Goal: Information Seeking & Learning: Find specific fact

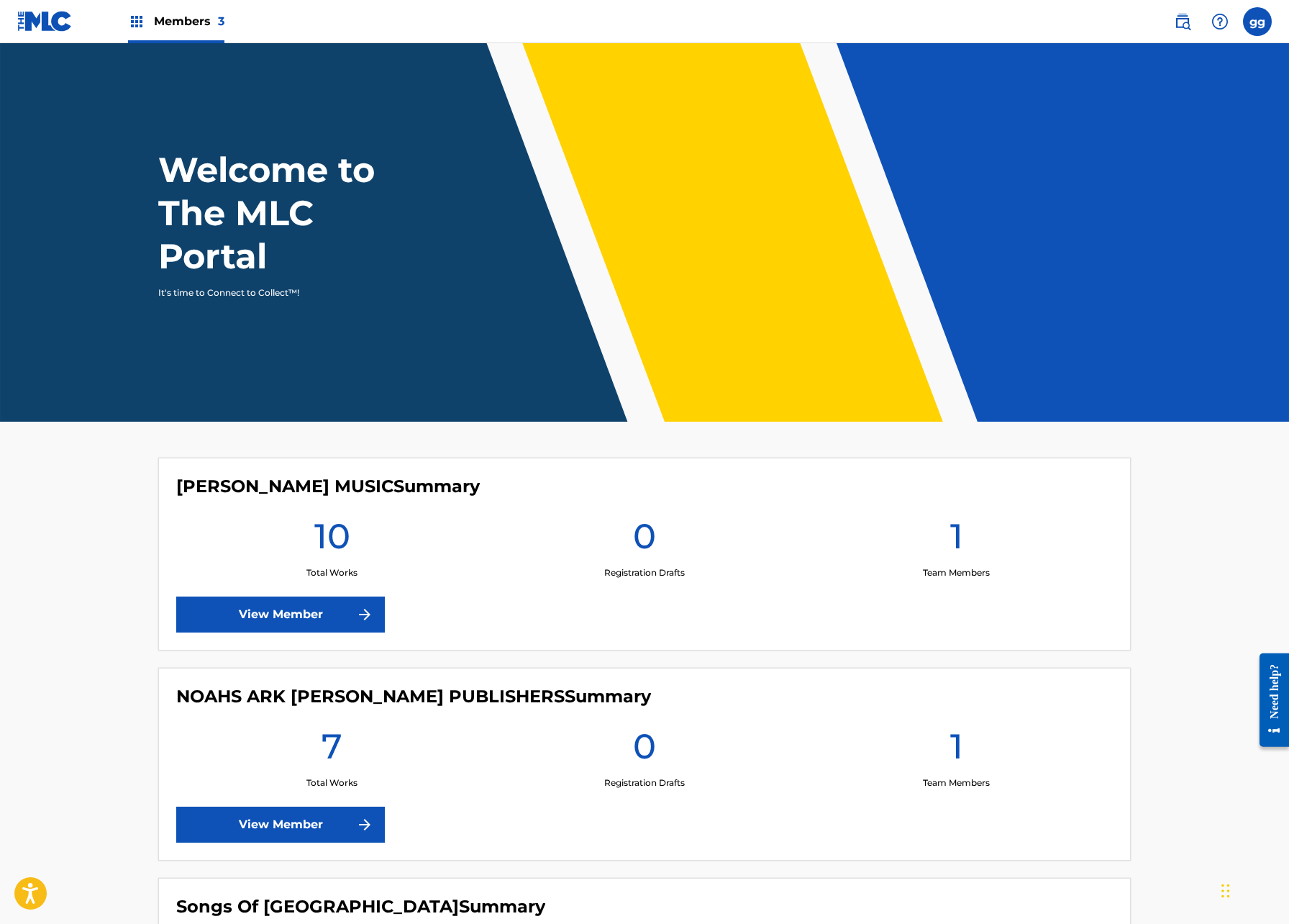
click at [224, 29] on span "Members 3" at bounding box center [189, 21] width 70 height 17
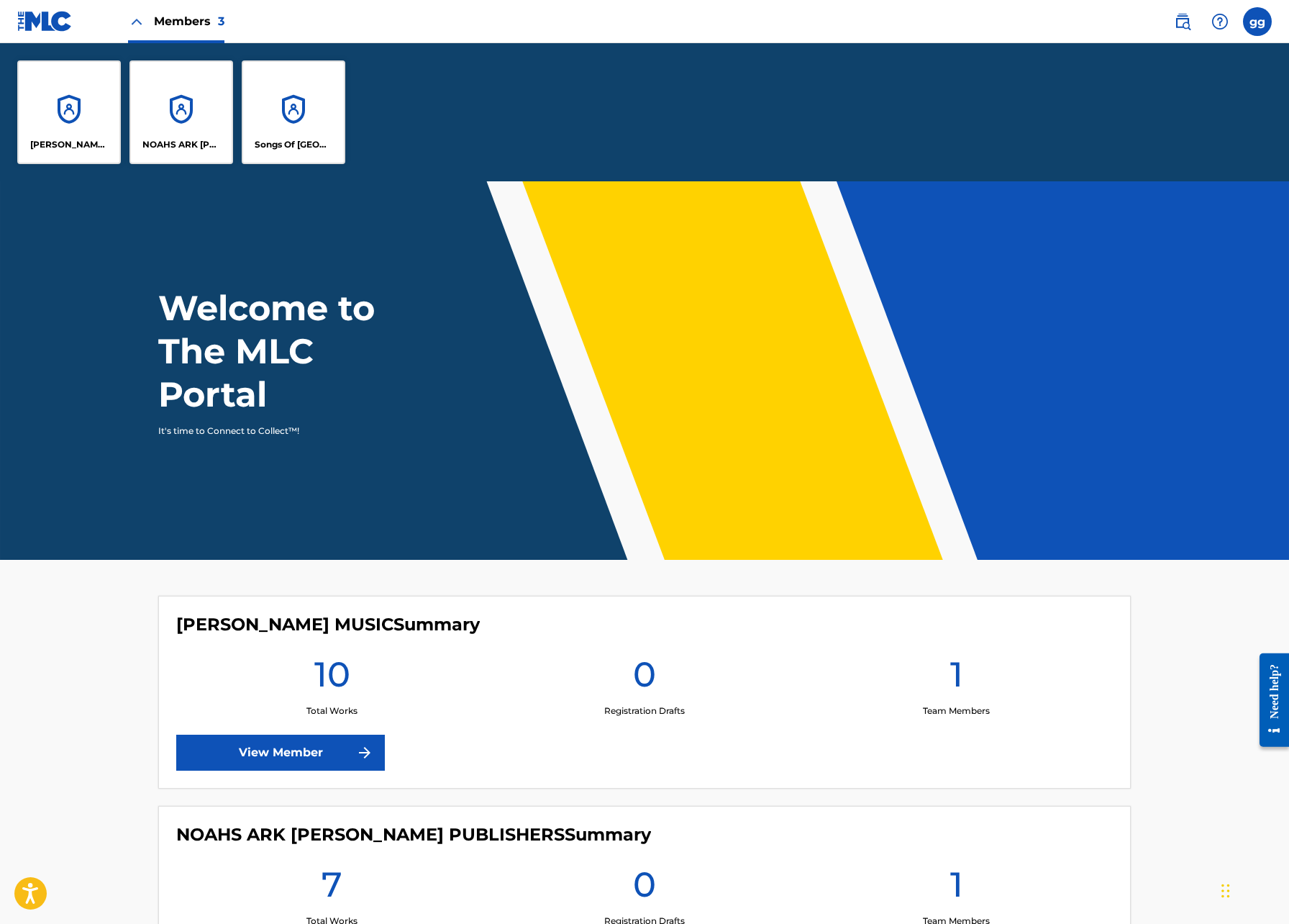
click at [121, 164] on div "[PERSON_NAME] MUSIC" at bounding box center [69, 111] width 103 height 103
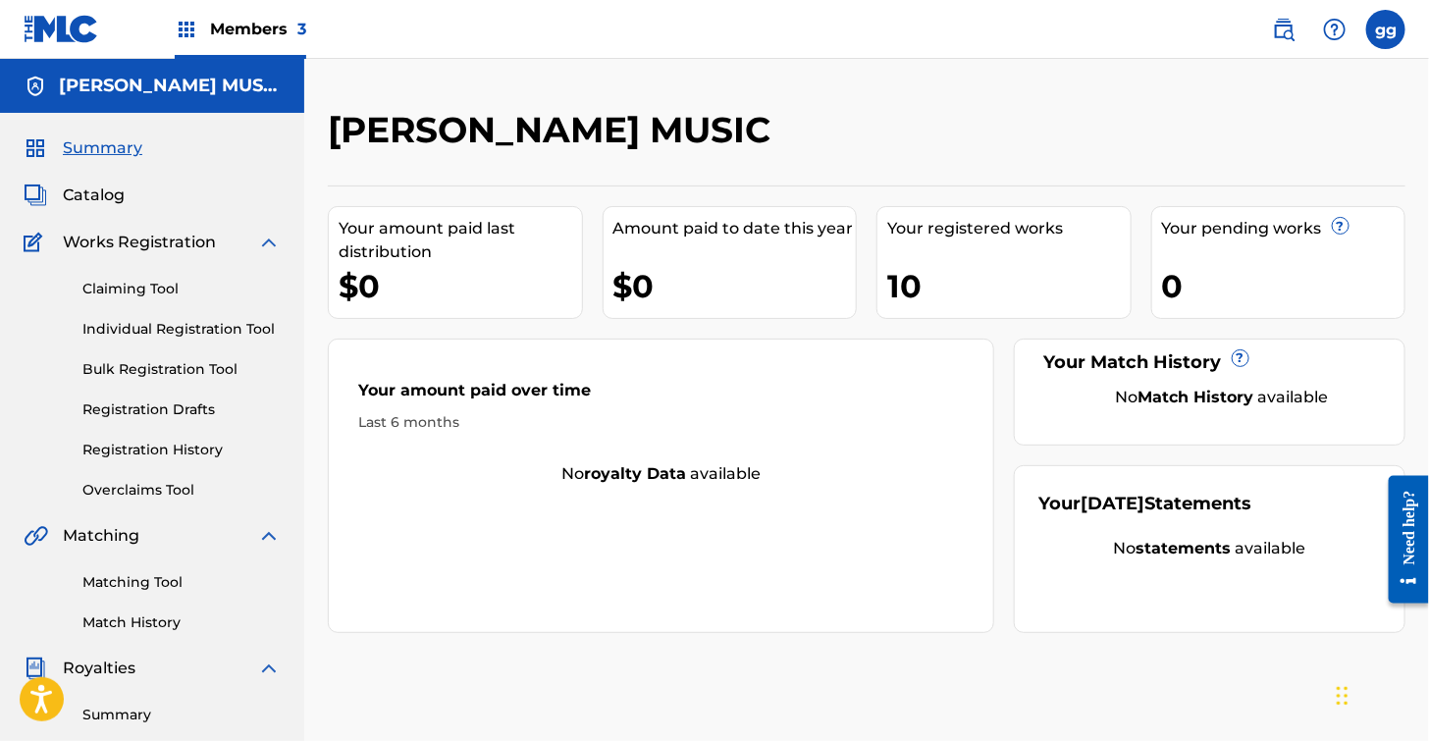
click at [1272, 28] on img at bounding box center [1284, 30] width 24 height 24
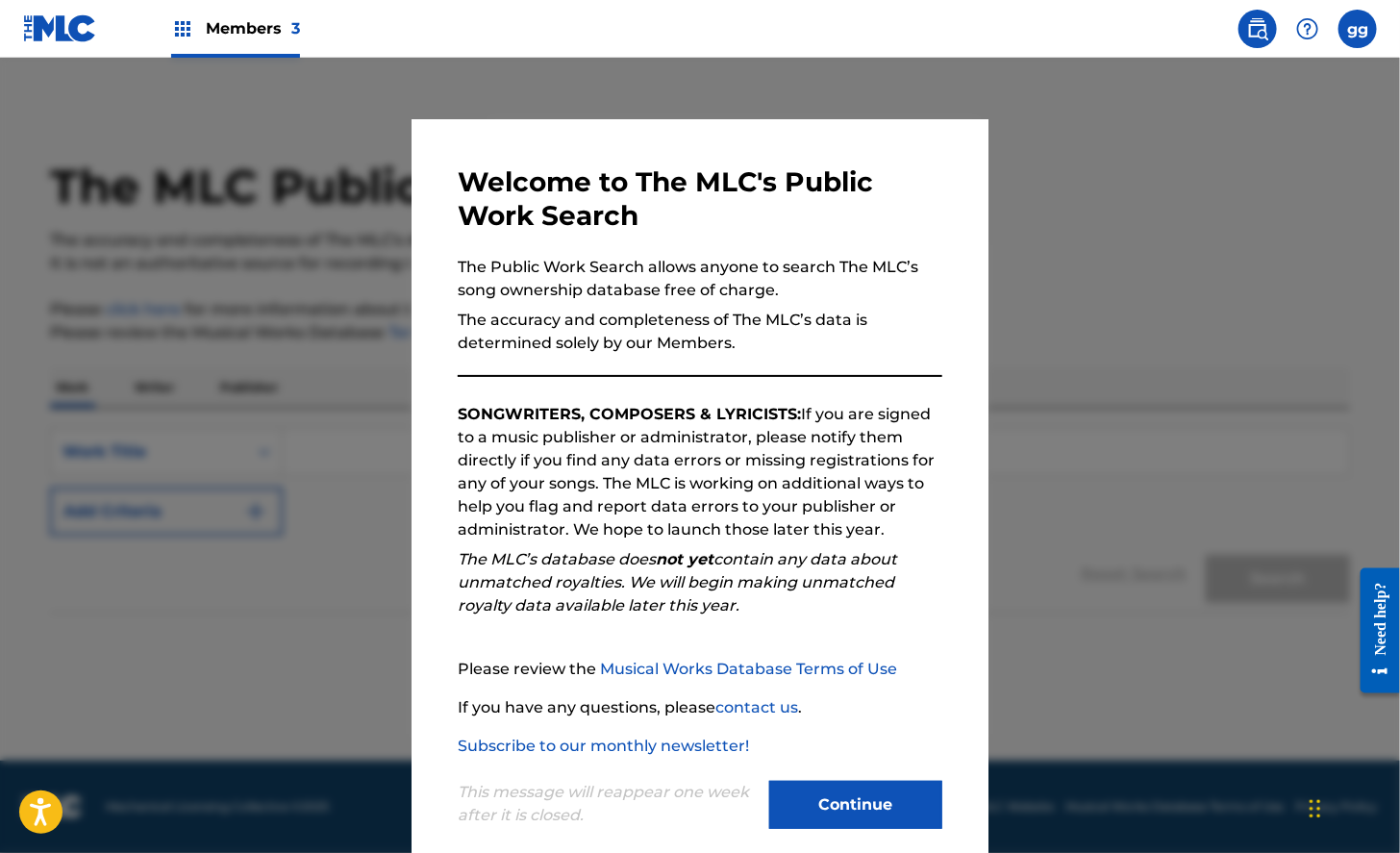
click at [875, 813] on button "Continue" at bounding box center [855, 804] width 173 height 48
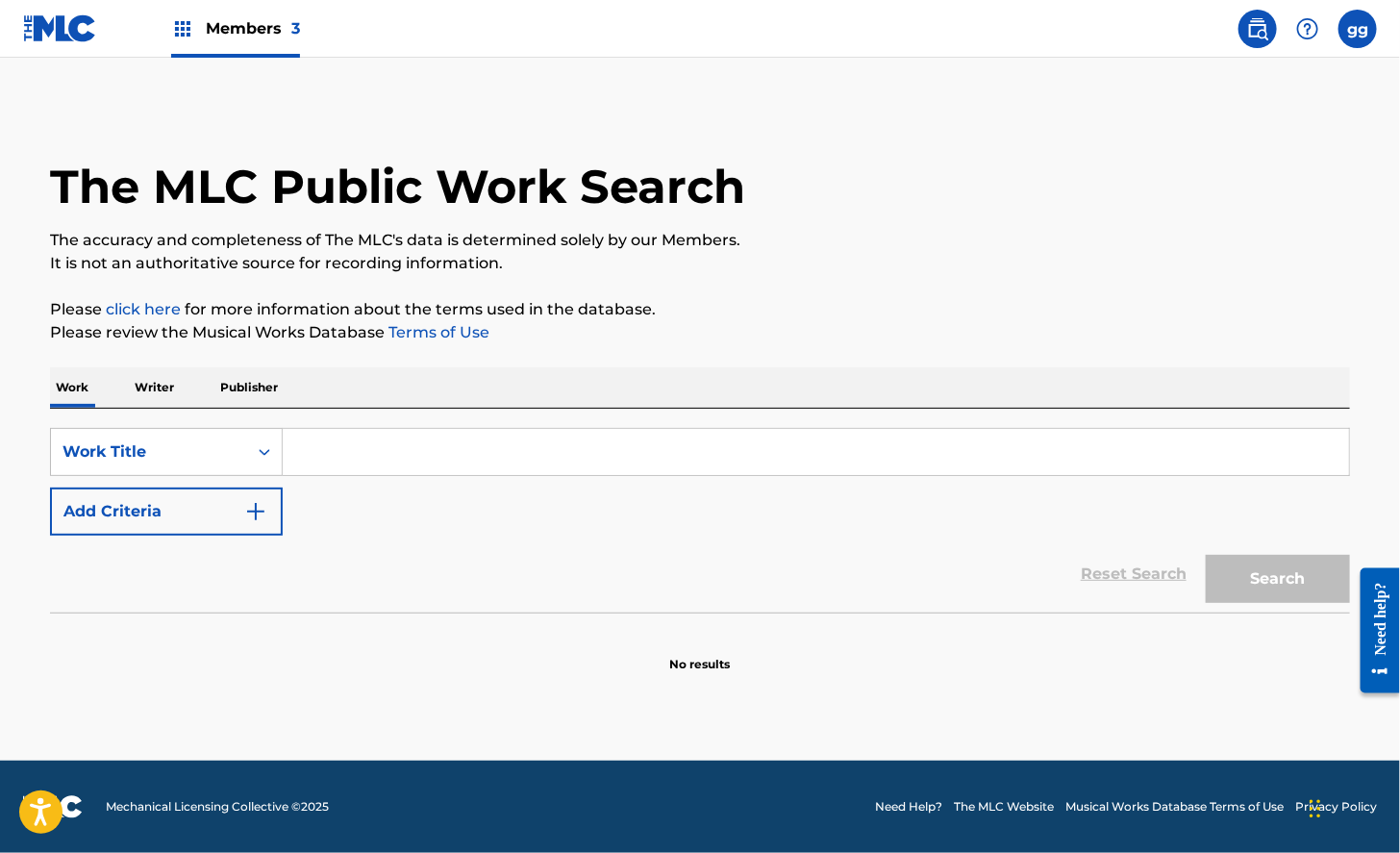
click at [420, 452] on input "Search Form" at bounding box center [816, 451] width 1067 height 46
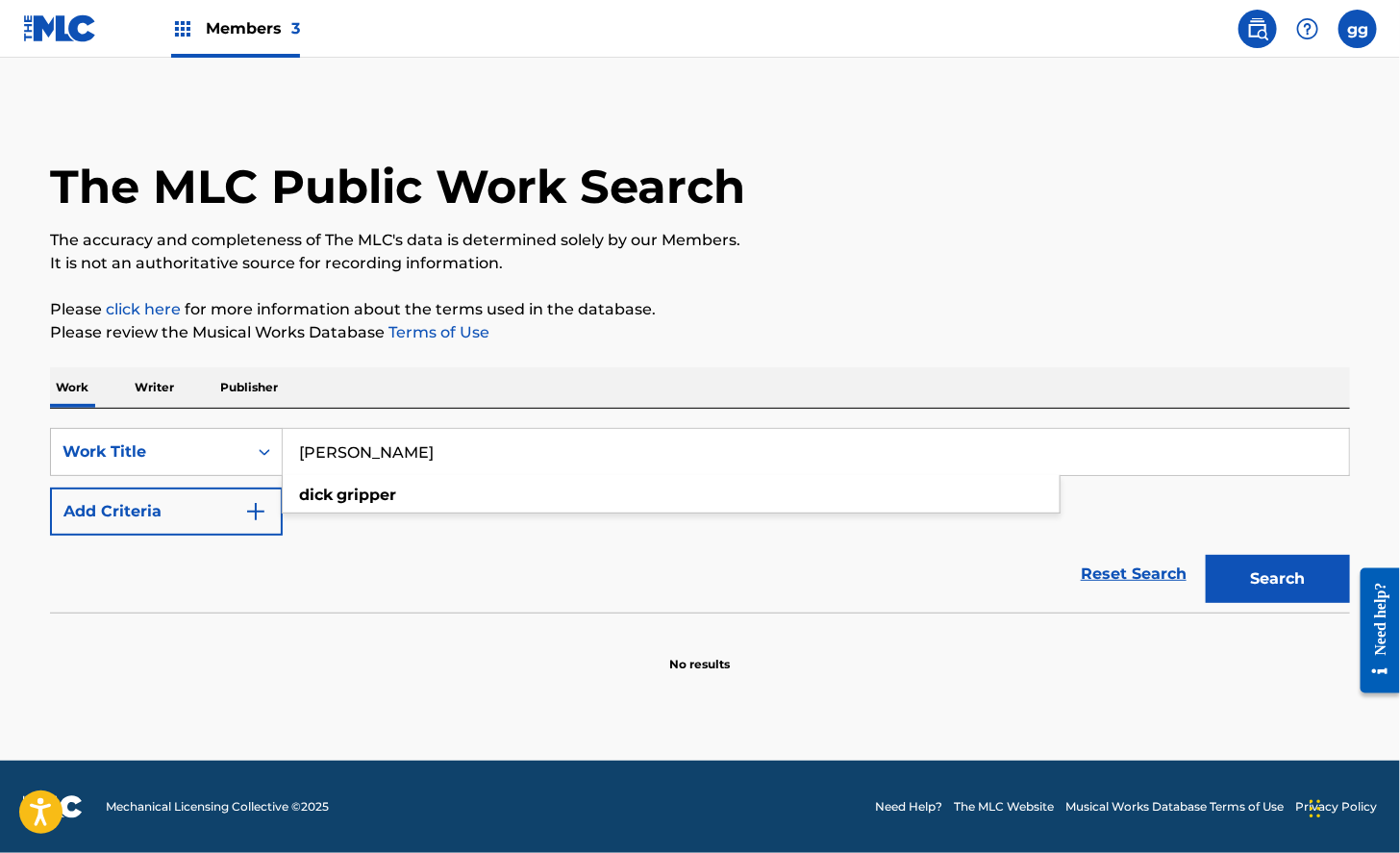
type input "[PERSON_NAME]"
click at [1299, 599] on button "Search" at bounding box center [1278, 578] width 144 height 48
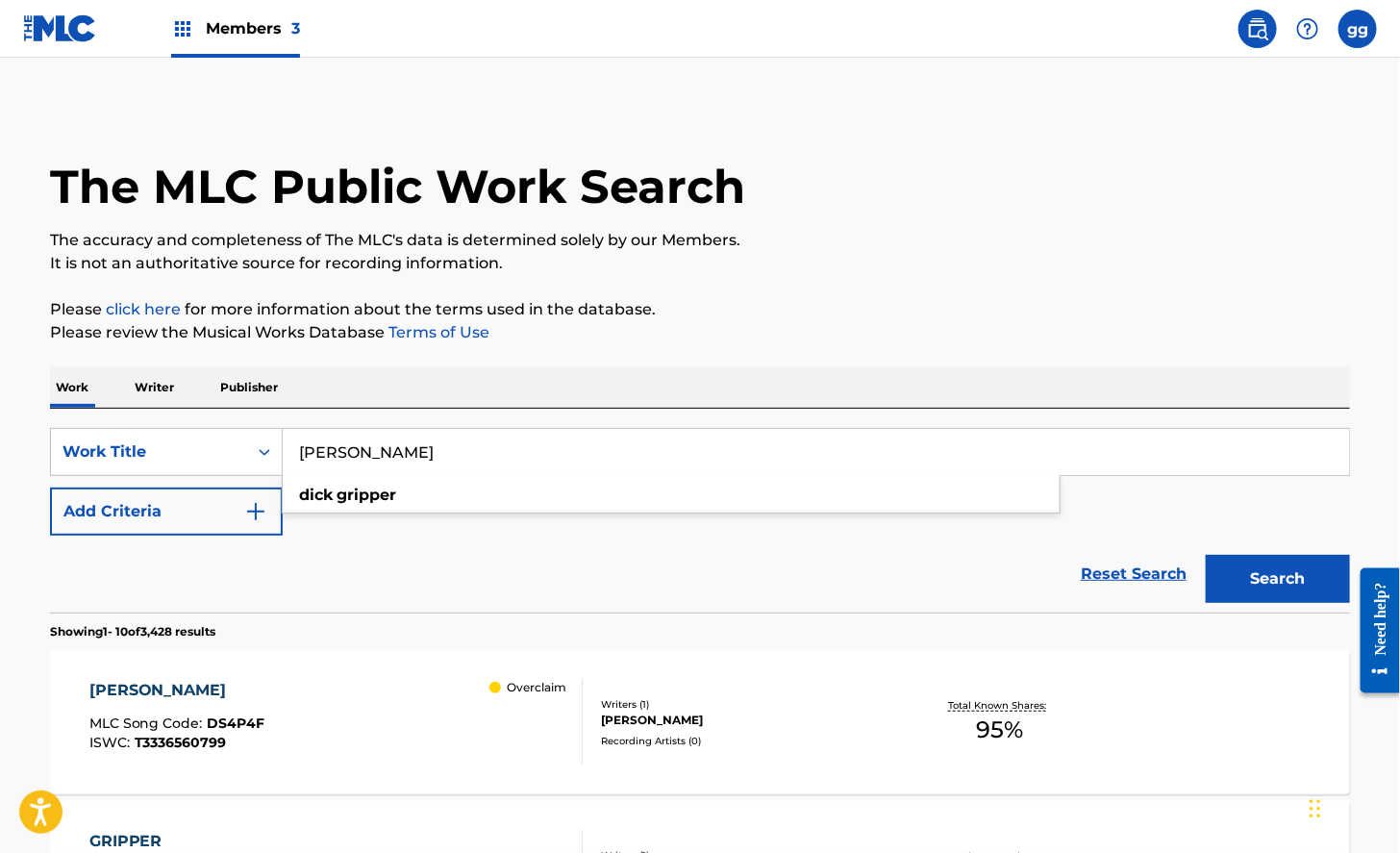
click at [653, 612] on div "Reset Search Search" at bounding box center [700, 574] width 1300 height 77
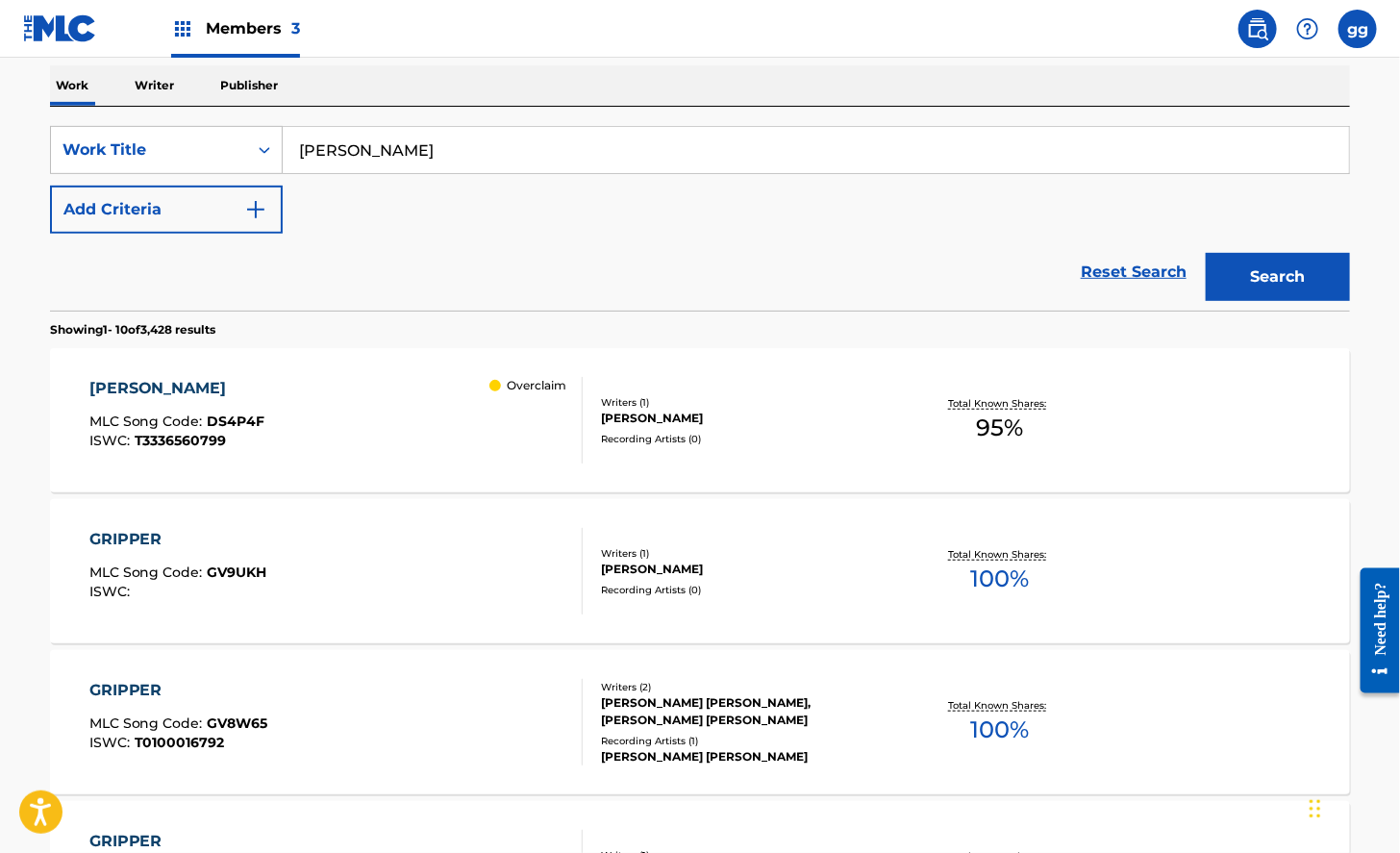
scroll to position [331, 0]
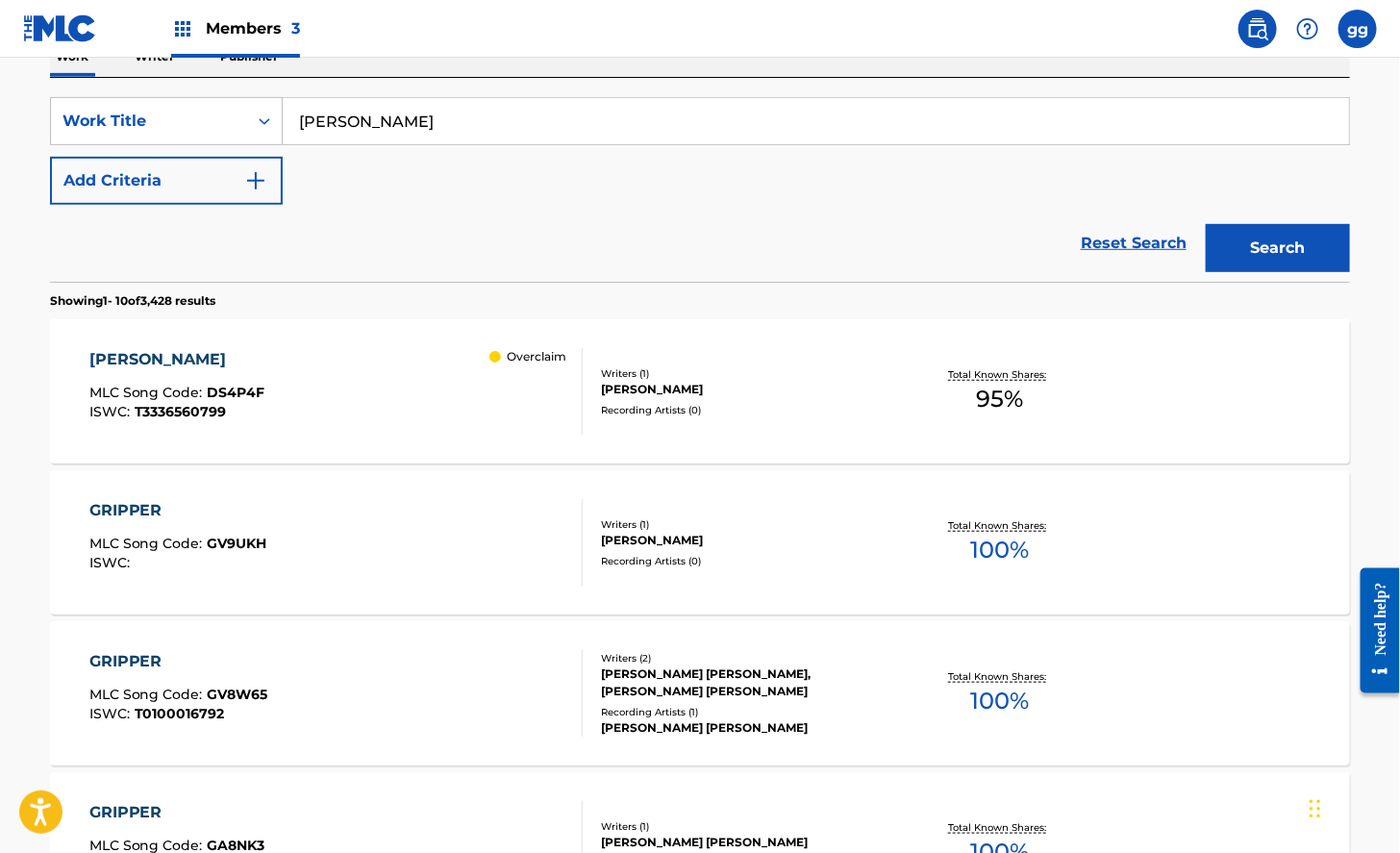
click at [158, 371] on div "[PERSON_NAME]" at bounding box center [177, 359] width 176 height 24
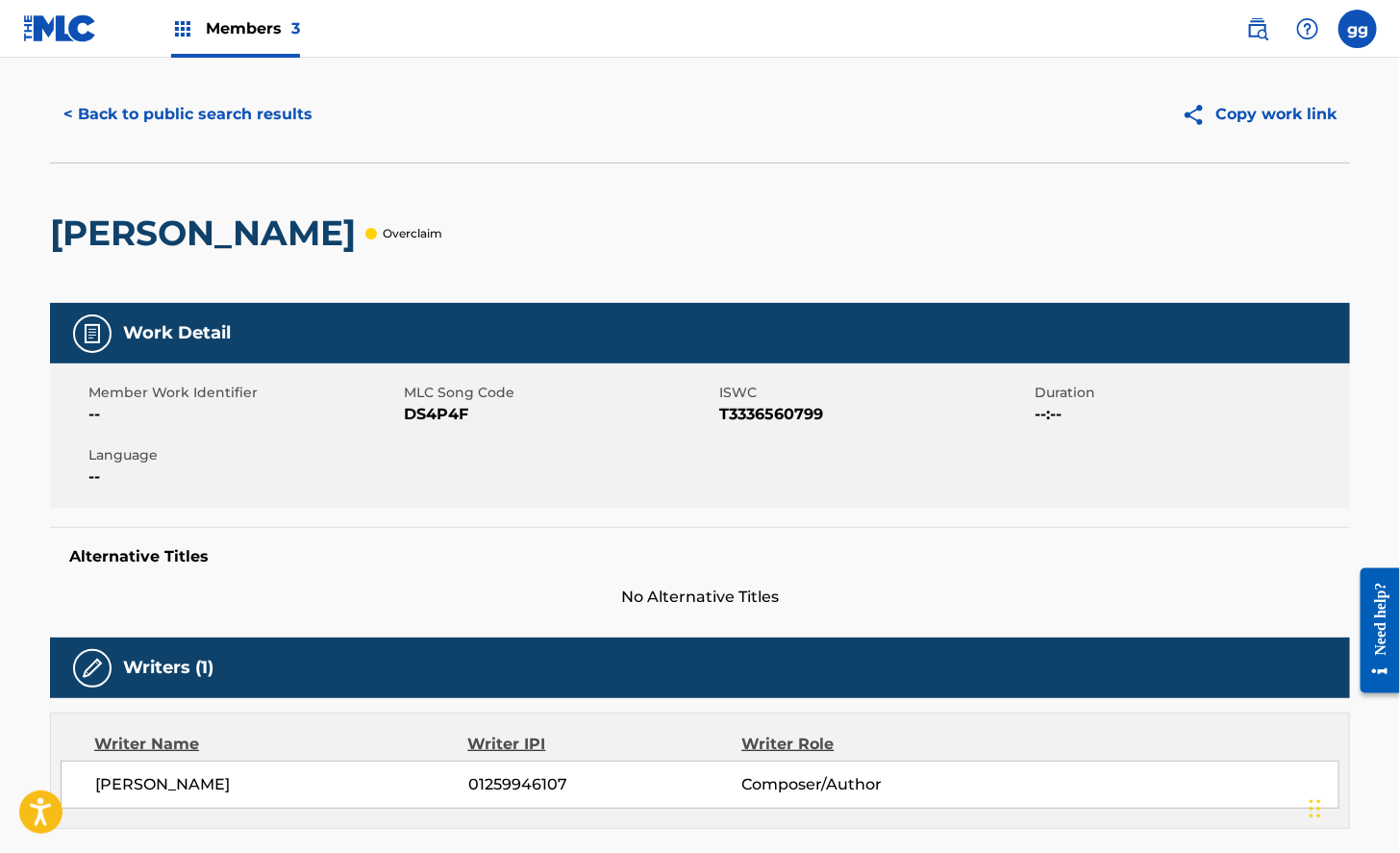
scroll to position [33, 0]
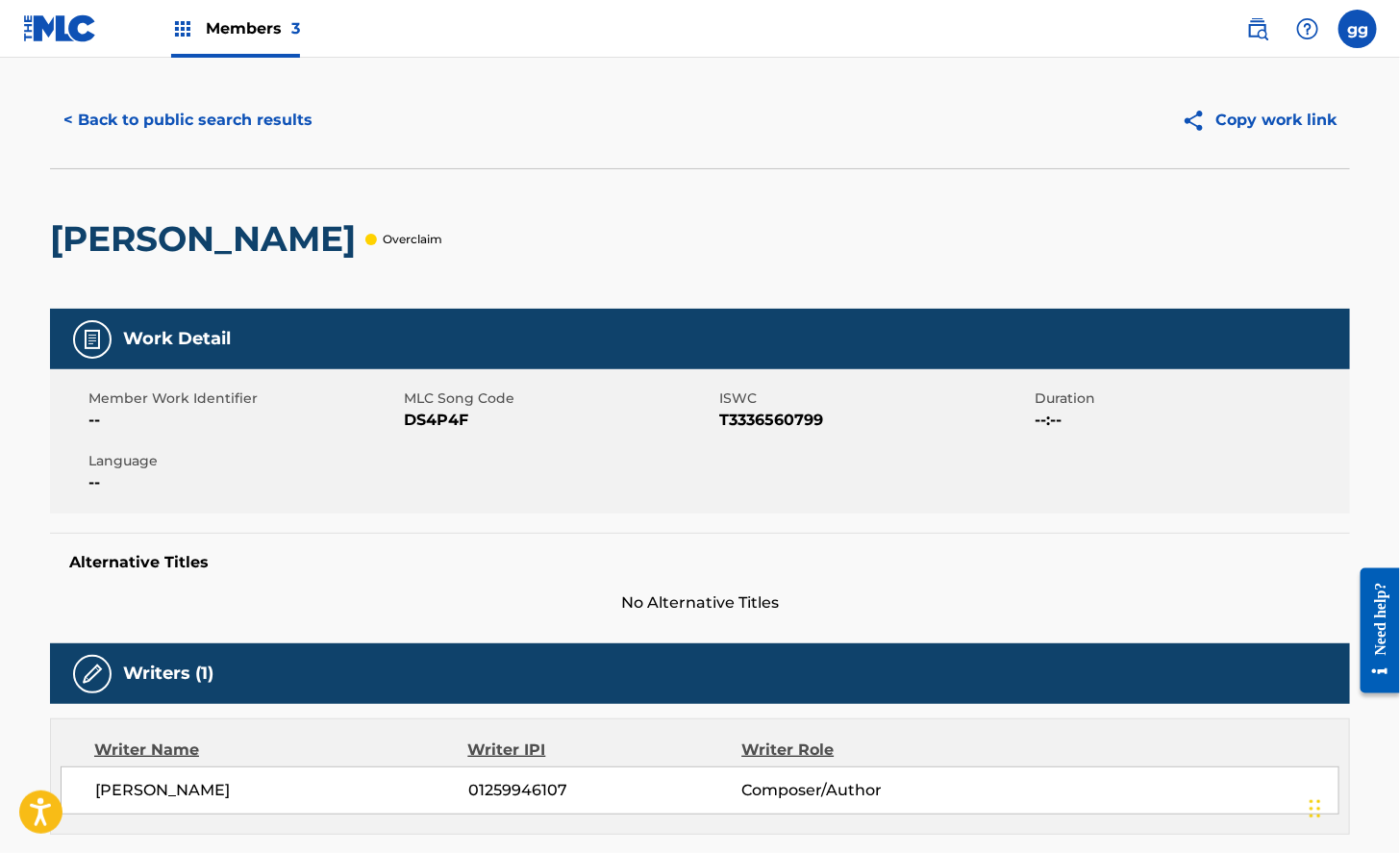
click at [139, 137] on button "< Back to public search results" at bounding box center [188, 119] width 276 height 48
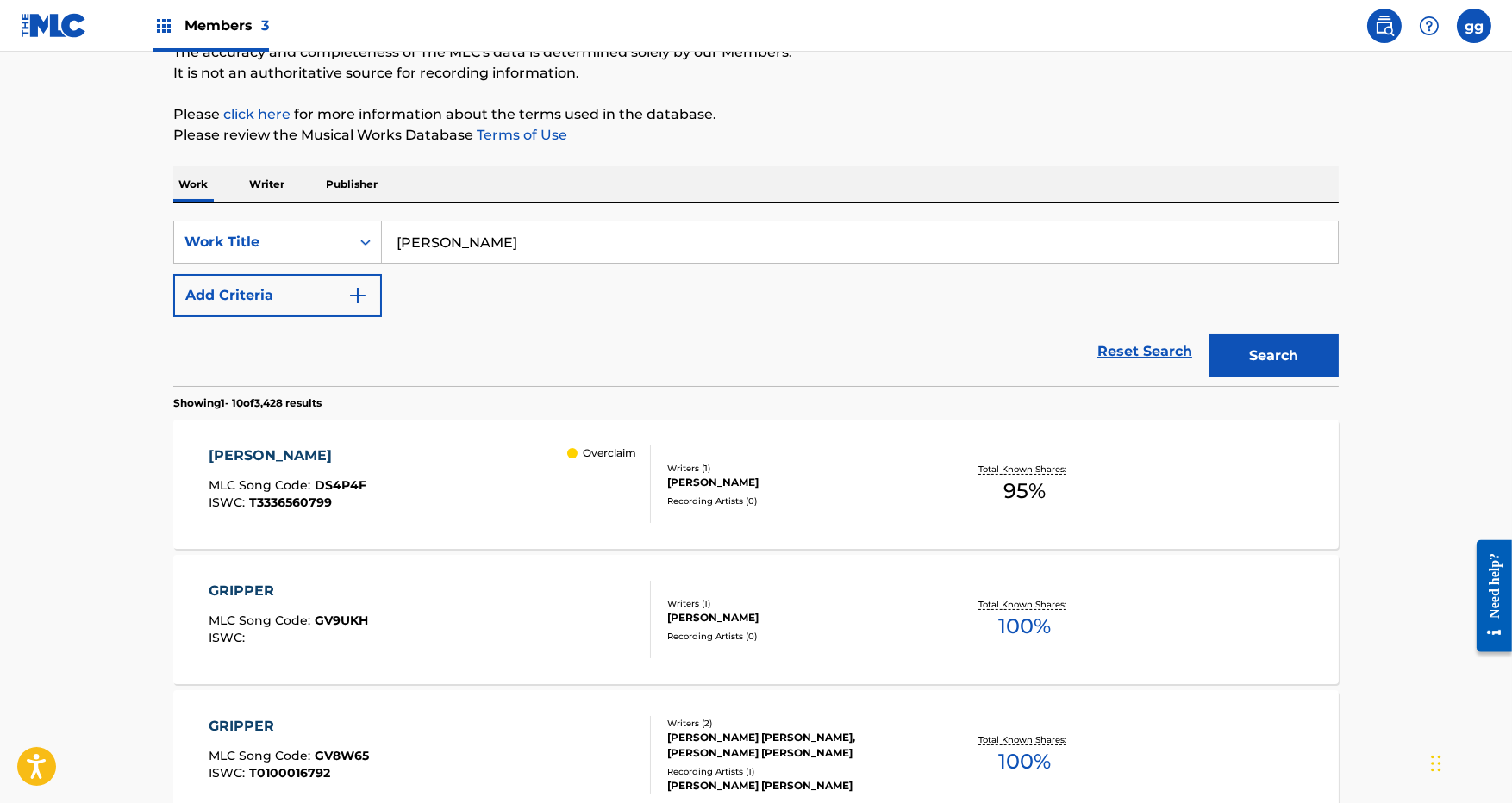
scroll to position [148, 0]
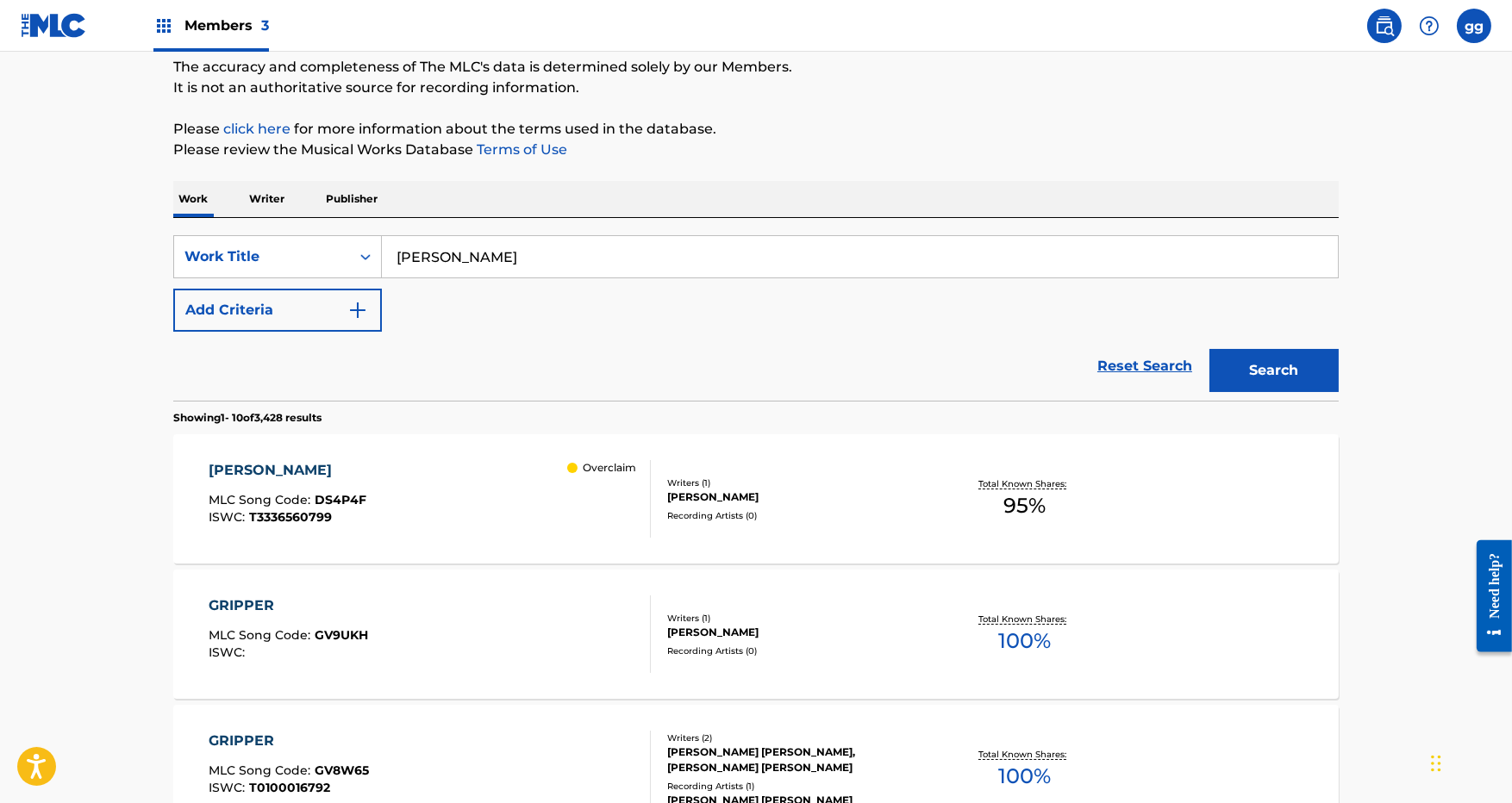
click at [340, 512] on div "[PERSON_NAME] MLC Song Code : DS4P4F ISWC : T3336560799 Overclaim" at bounding box center [430, 498] width 443 height 77
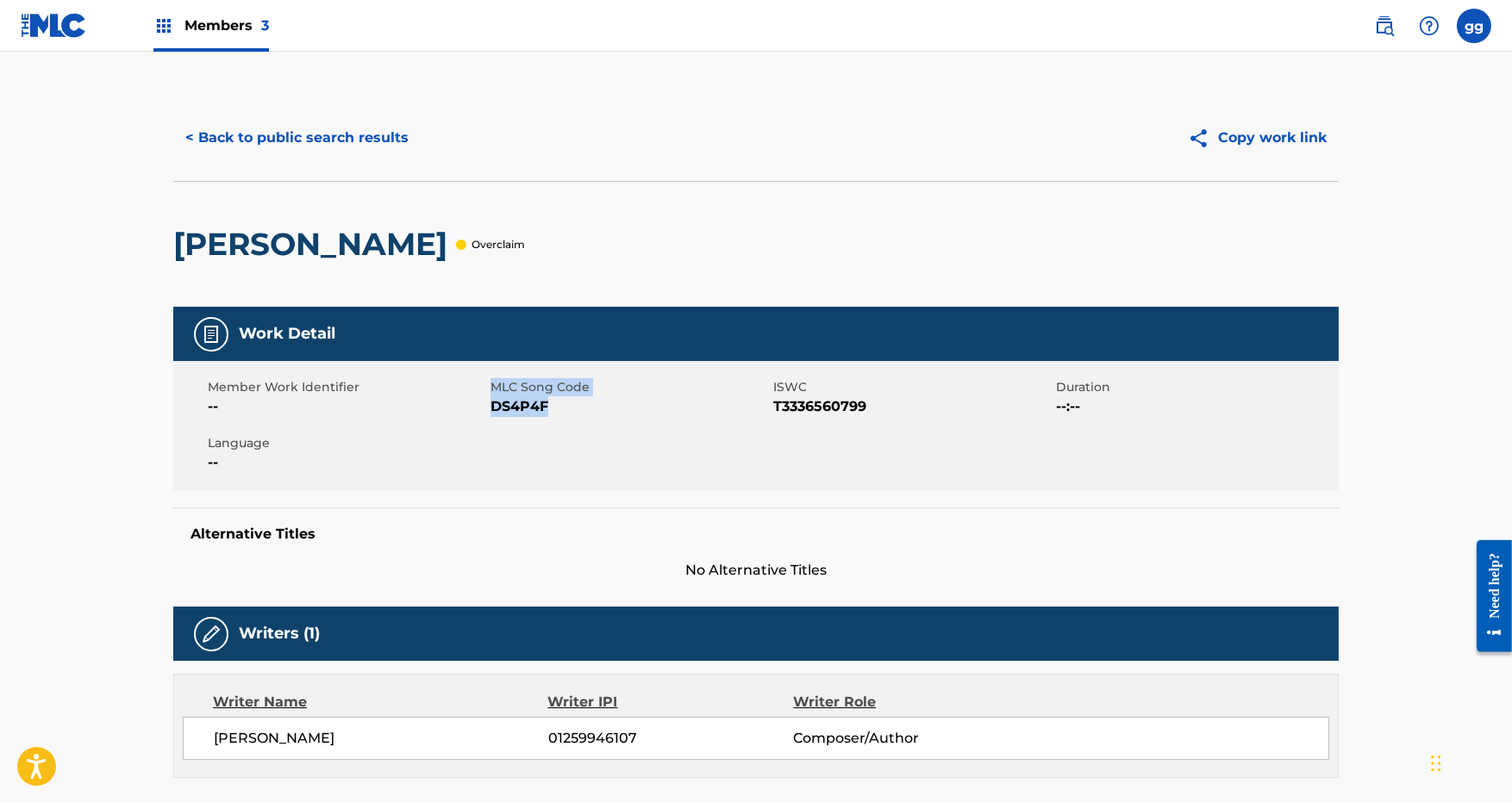
drag, startPoint x: 536, startPoint y: 419, endPoint x: 472, endPoint y: 432, distance: 65.3
click at [472, 432] on div "Member Work Identifier -- MLC Song Code DS4P4F ISWC T3336560799 Duration --:-- …" at bounding box center [755, 425] width 1165 height 129
click at [536, 417] on span "DS4P4F" at bounding box center [630, 407] width 278 height 21
drag, startPoint x: 531, startPoint y: 412, endPoint x: 485, endPoint y: 430, distance: 49.4
click at [491, 417] on div "MLC Song Code DS4P4F" at bounding box center [632, 398] width 283 height 39
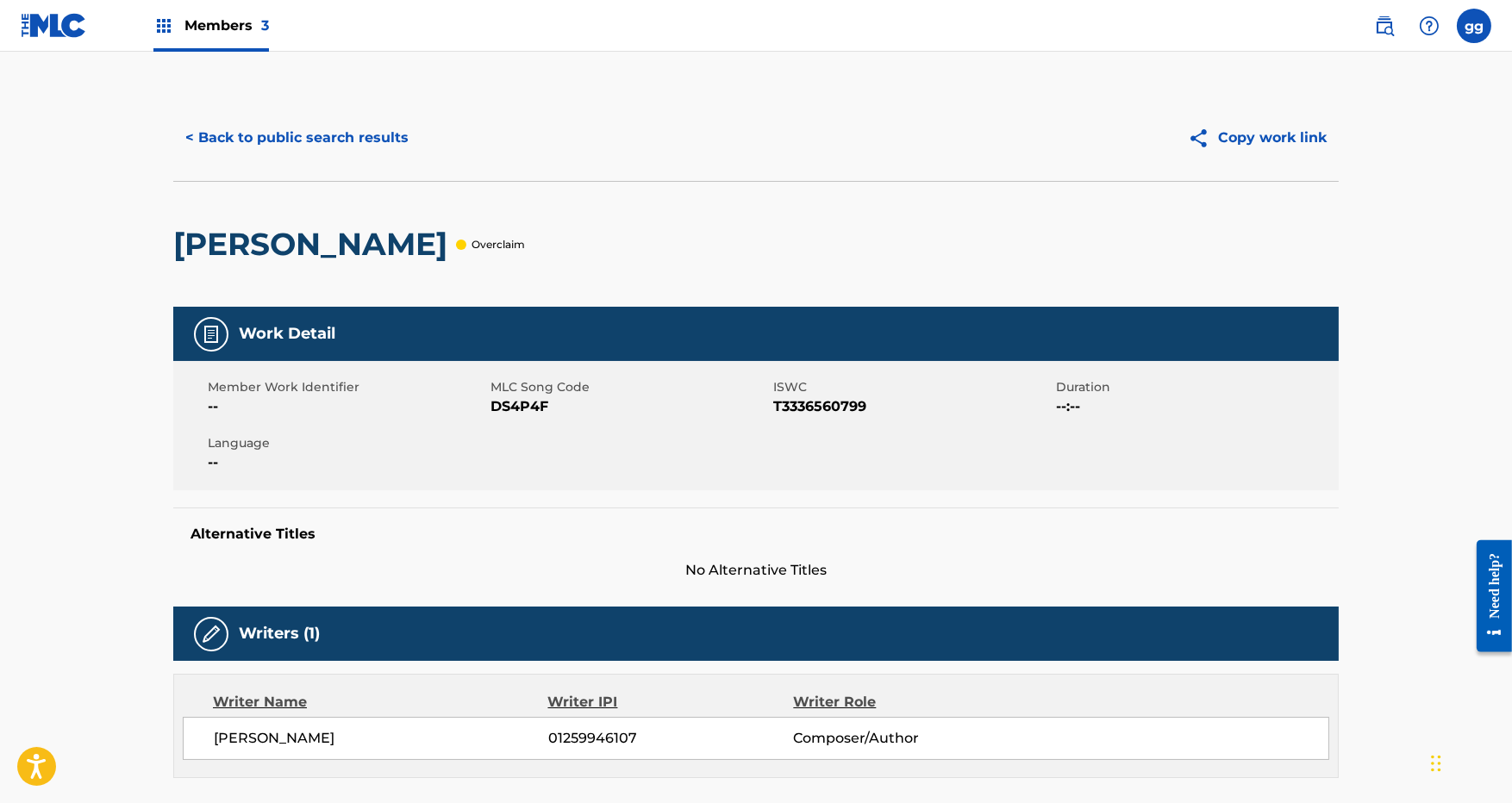
click at [464, 417] on span "--" at bounding box center [347, 407] width 278 height 21
drag, startPoint x: 467, startPoint y: 418, endPoint x: 544, endPoint y: 448, distance: 82.6
click at [544, 448] on div "Member Work Identifier -- MLC Song Code DS4P4F ISWC T3336560799 Duration --:-- …" at bounding box center [755, 425] width 1165 height 129
click at [547, 417] on span "DS4P4F" at bounding box center [630, 407] width 278 height 21
drag, startPoint x: 534, startPoint y: 419, endPoint x: 480, endPoint y: 428, distance: 54.7
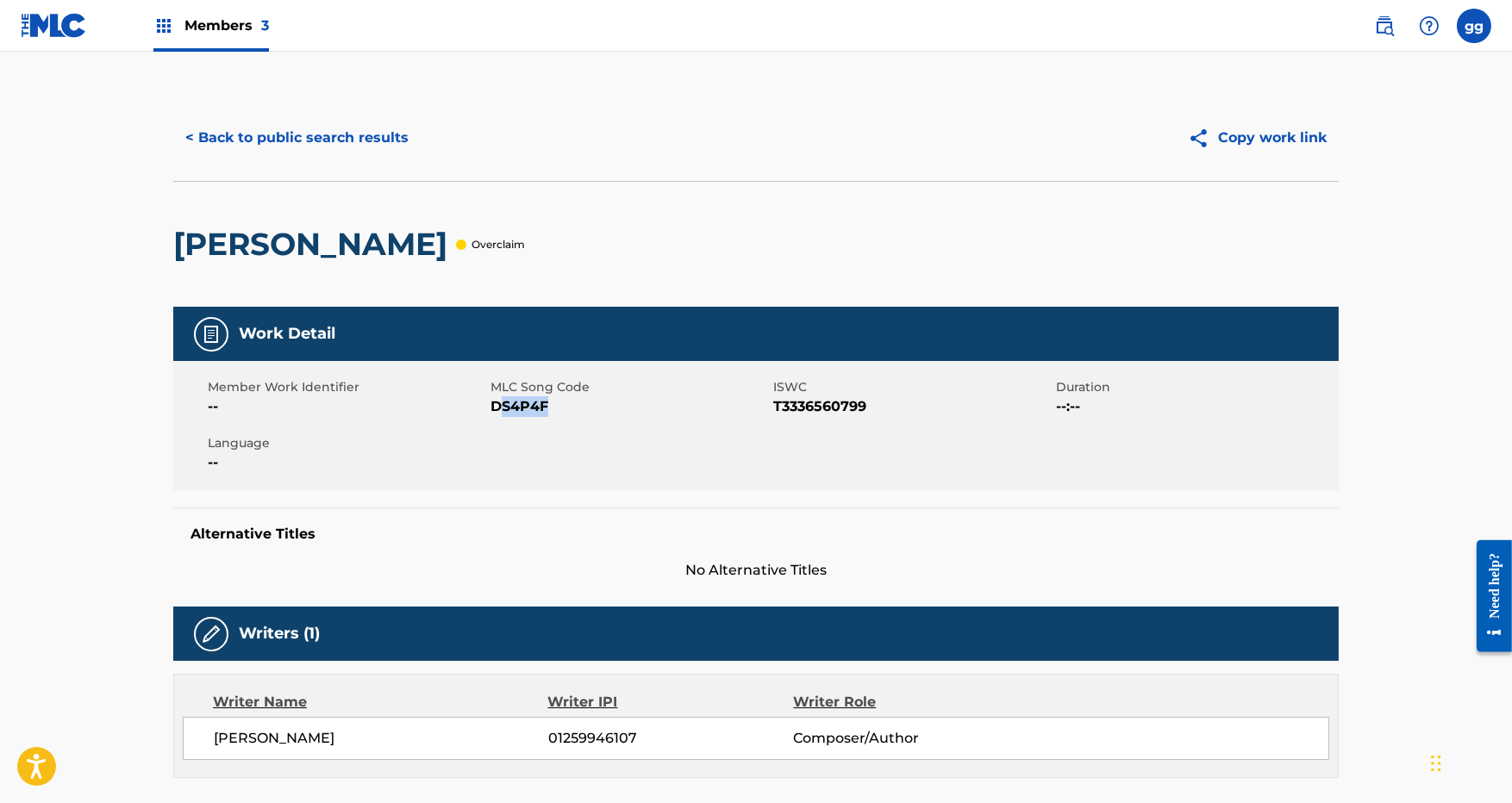
click at [491, 417] on span "DS4P4F" at bounding box center [630, 407] width 278 height 21
click at [537, 417] on span "DS4P4F" at bounding box center [630, 407] width 278 height 21
drag, startPoint x: 532, startPoint y: 418, endPoint x: 475, endPoint y: 423, distance: 57.2
click at [491, 417] on span "DS4P4F" at bounding box center [630, 407] width 278 height 21
copy span "DS4P4F"
